Goal: Information Seeking & Learning: Understand process/instructions

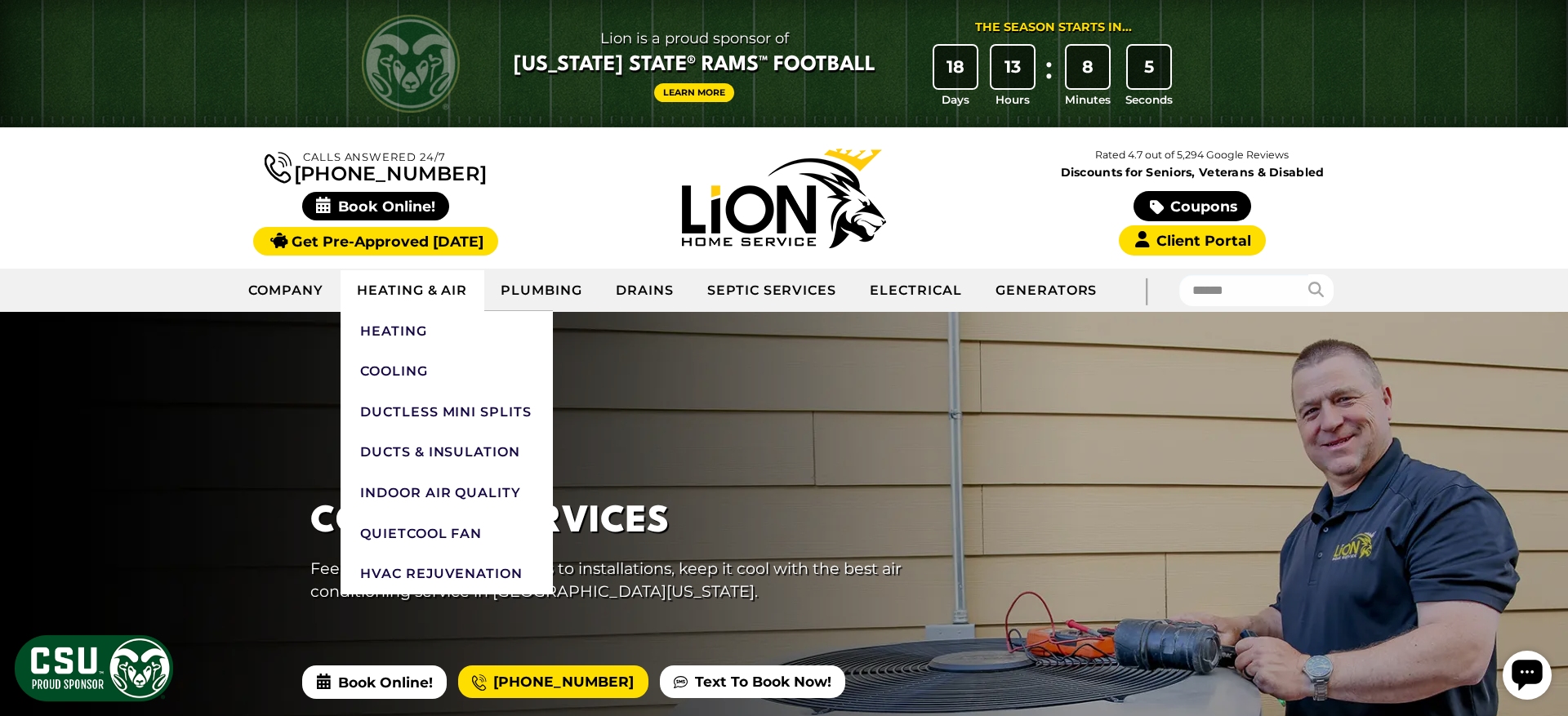
click at [401, 289] on link "Heating & Air" at bounding box center [412, 290] width 143 height 41
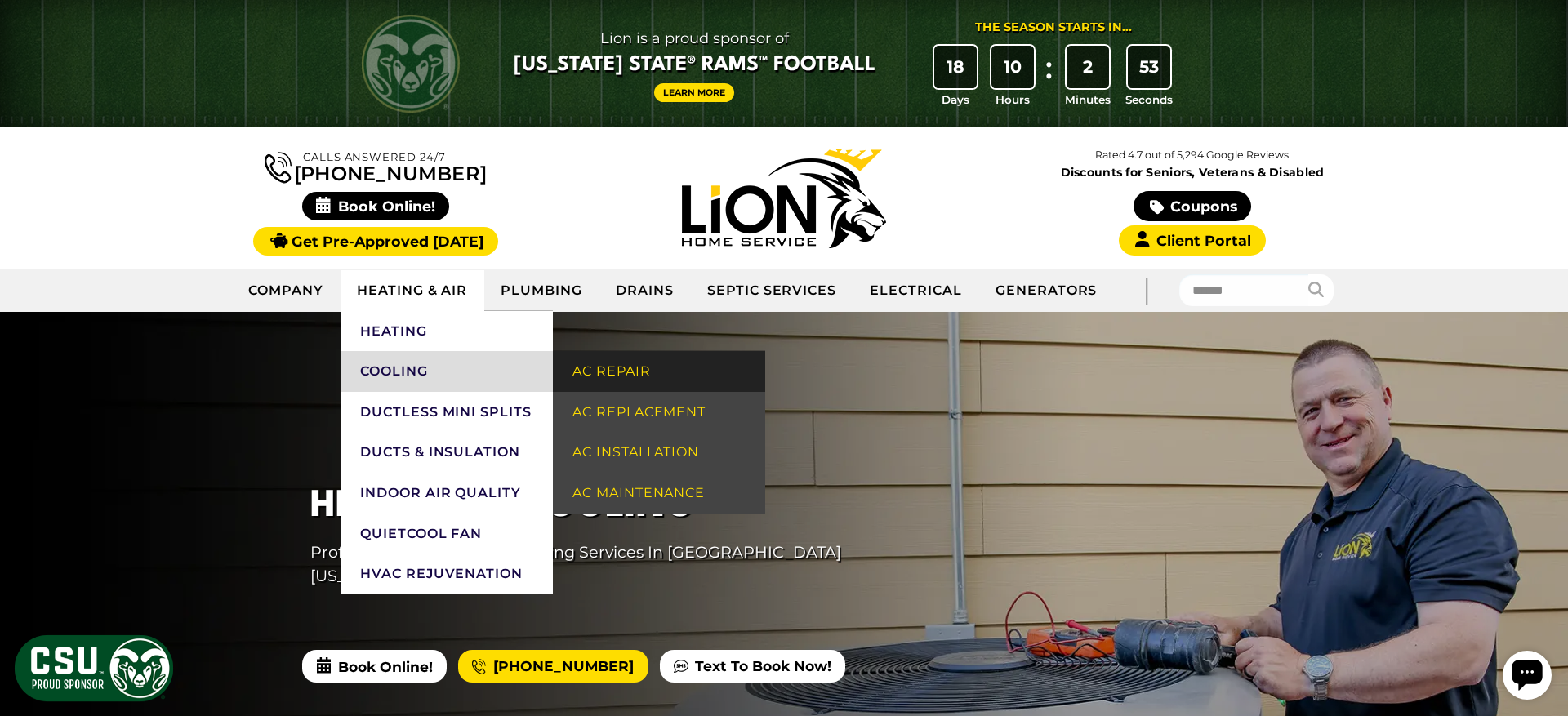
click at [650, 376] on link "AC Repair" at bounding box center [659, 371] width 213 height 41
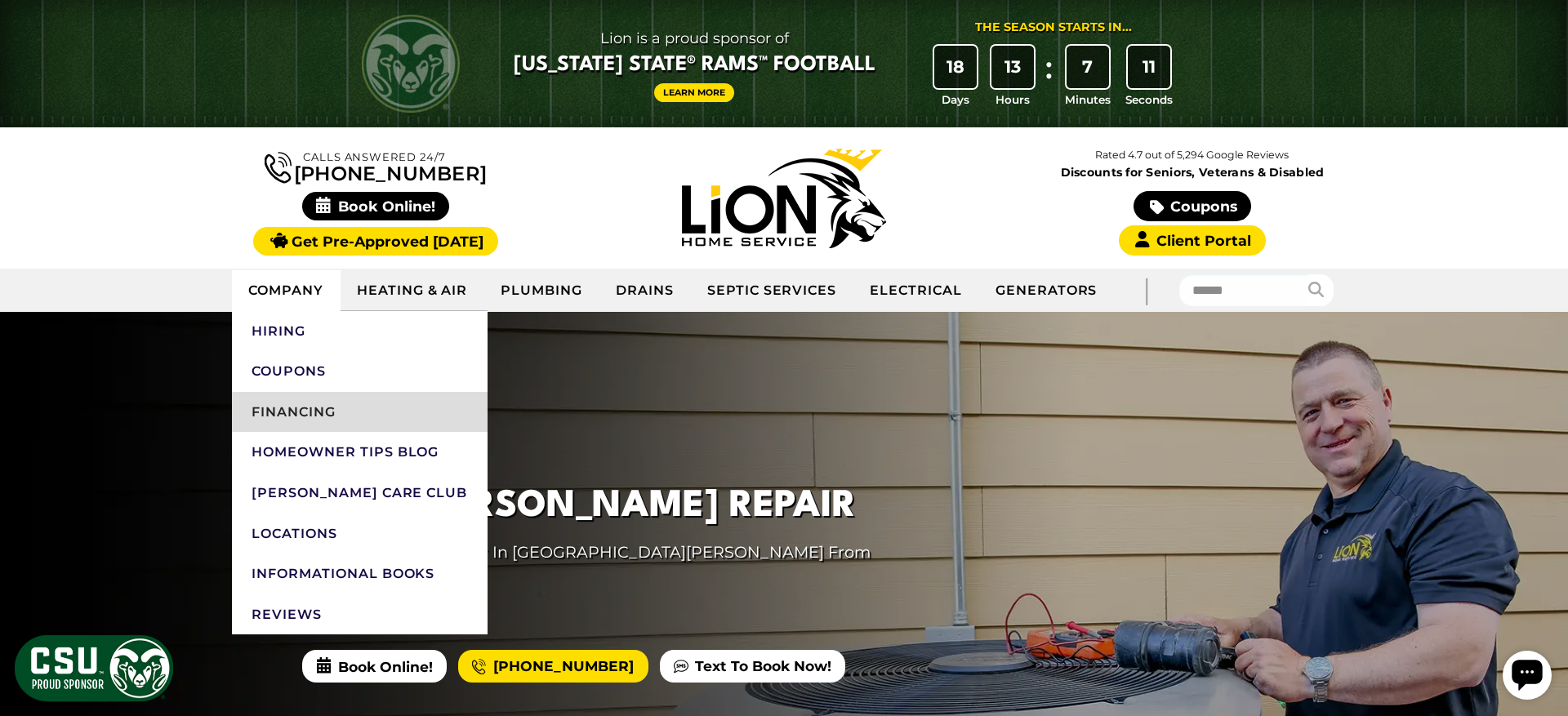
click at [276, 411] on link "Financing" at bounding box center [359, 411] width 255 height 41
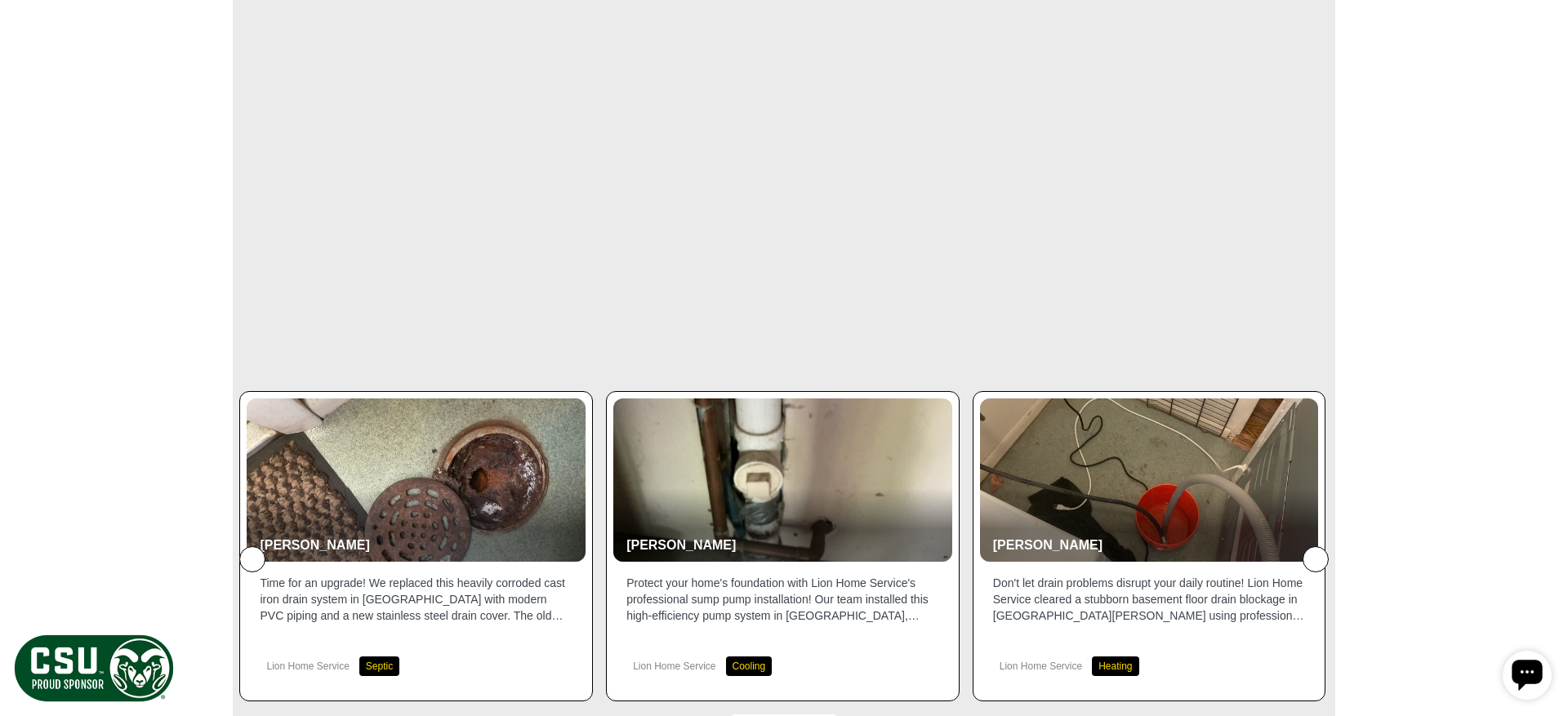
scroll to position [1773, 0]
